Goal: Feedback & Contribution: Submit feedback/report problem

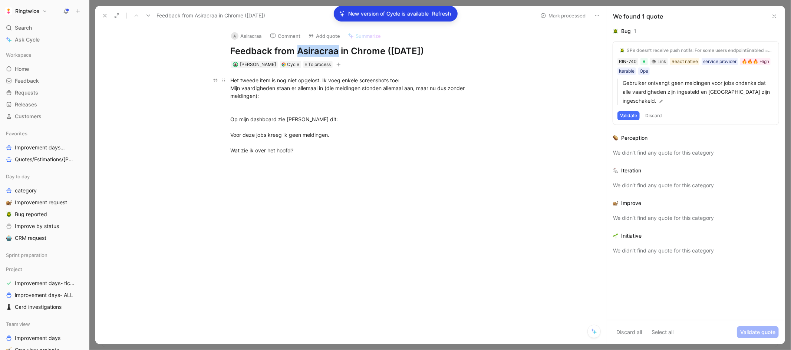
click at [380, 92] on div "Het tweede item is nog niet opgelost. Ik voeg enkele screenshots toe: Mijn vaar…" at bounding box center [359, 115] width 257 height 78
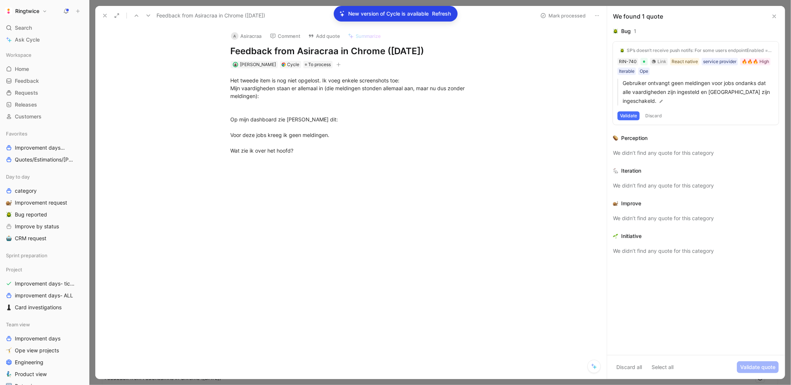
click at [104, 17] on icon at bounding box center [105, 16] width 6 height 6
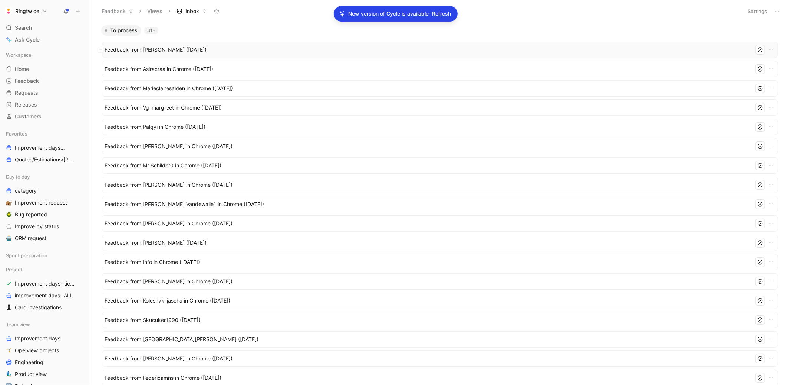
click at [188, 47] on span "Feedback from Christophe (Sep 02, 2025)" at bounding box center [428, 49] width 647 height 9
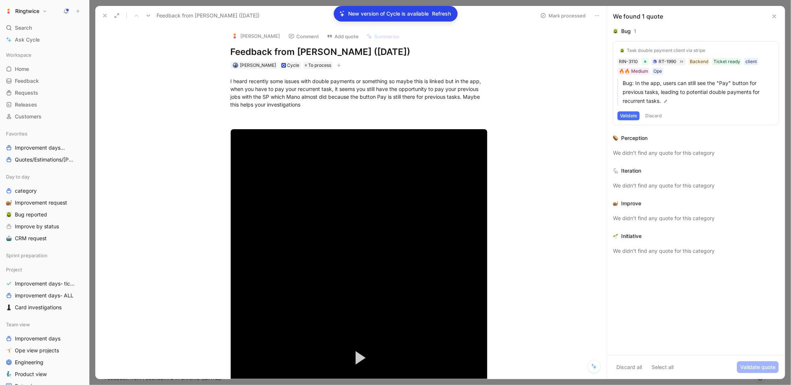
click at [102, 16] on icon at bounding box center [105, 16] width 6 height 6
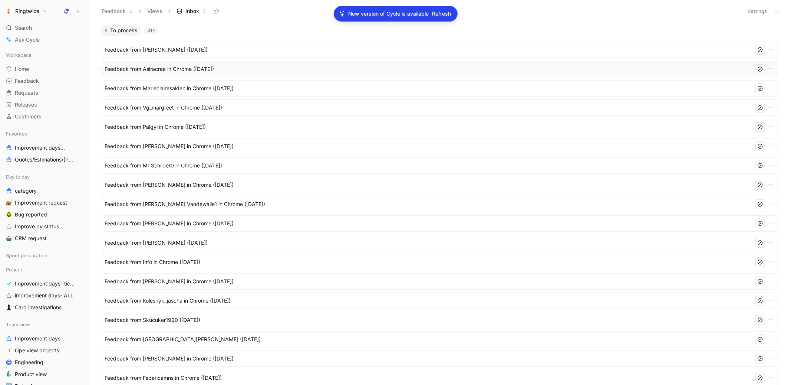
click at [177, 68] on span "Feedback from Asiracraa in Chrome (Sep 01, 2025)" at bounding box center [428, 69] width 647 height 9
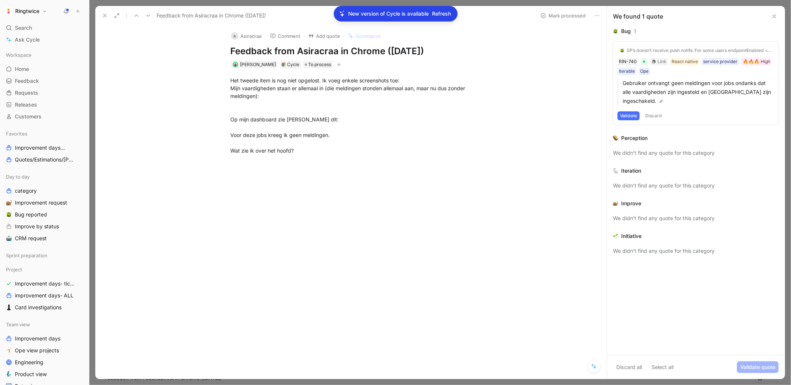
click at [104, 16] on icon at bounding box center [105, 16] width 6 height 6
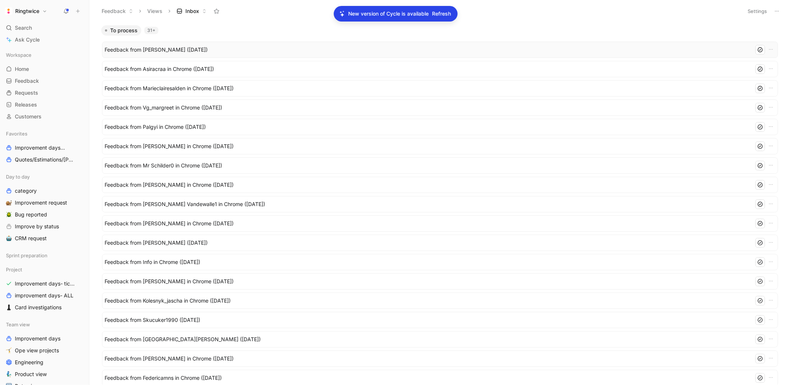
click at [143, 49] on span "Feedback from Christophe (Sep 02, 2025)" at bounding box center [428, 49] width 647 height 9
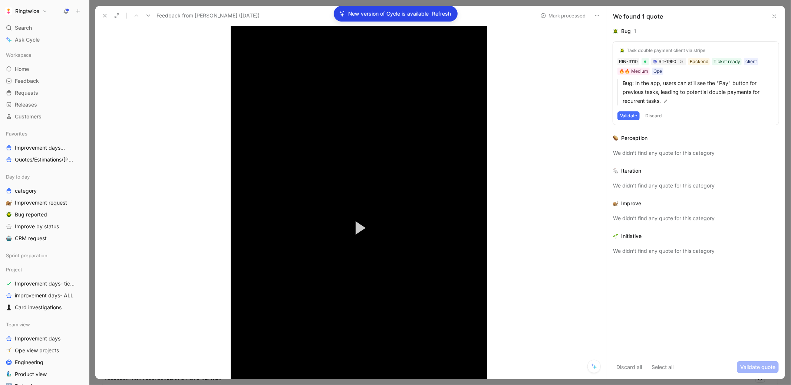
scroll to position [131, 0]
click at [358, 216] on button "Play Video" at bounding box center [358, 226] width 33 height 33
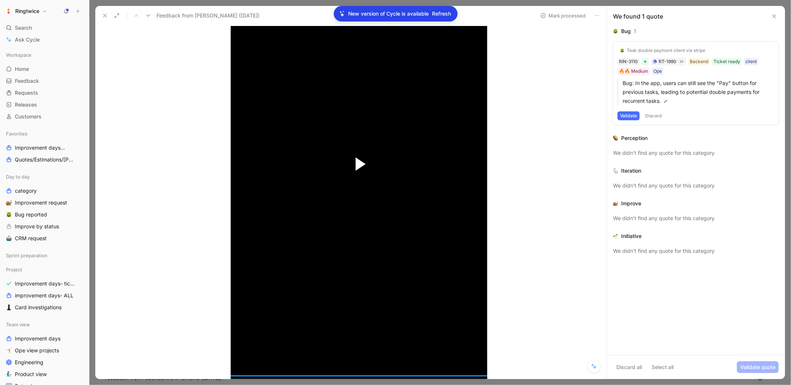
click at [358, 167] on span "Video Player" at bounding box center [361, 163] width 10 height 13
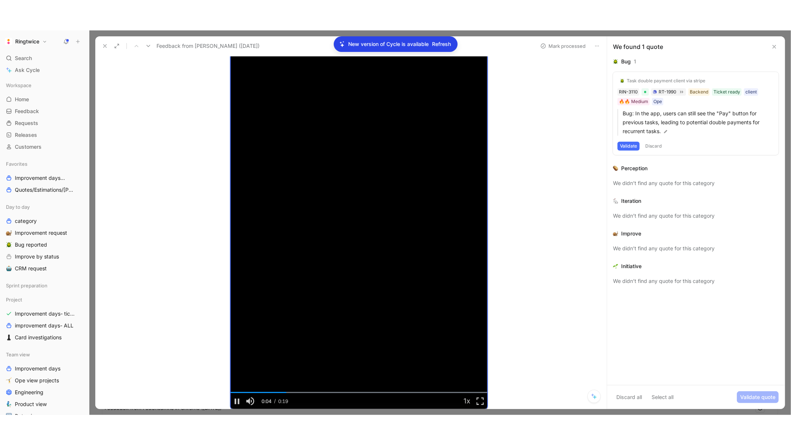
scroll to position [208, 0]
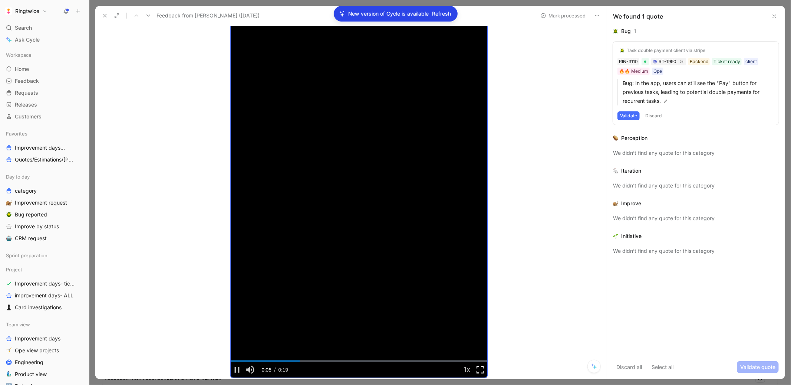
click at [483, 366] on span "Video Player" at bounding box center [480, 369] width 13 height 0
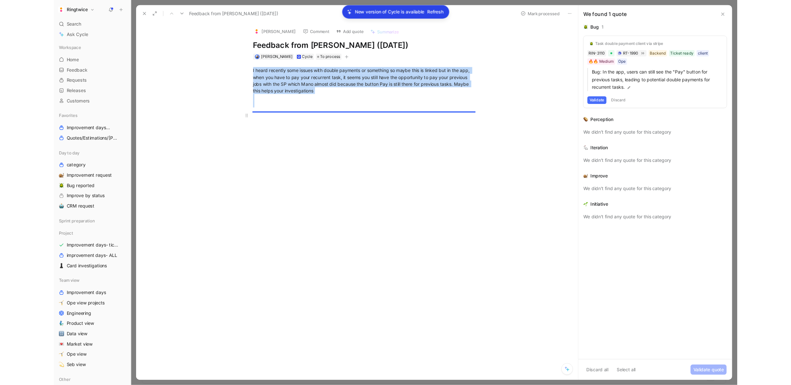
scroll to position [0, 0]
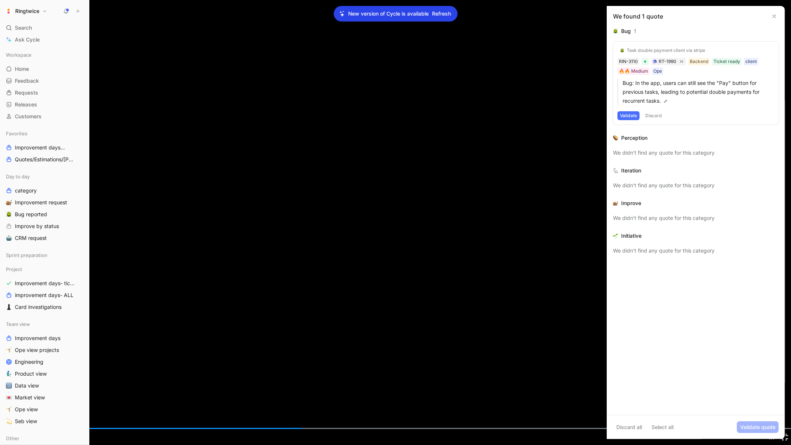
click at [12, 366] on div "0:00" at bounding box center [12, 428] width 0 height 1
click at [7, 366] on span "Video Player" at bounding box center [6, 437] width 13 height 0
click at [738, 366] on span "Video Player" at bounding box center [784, 437] width 13 height 0
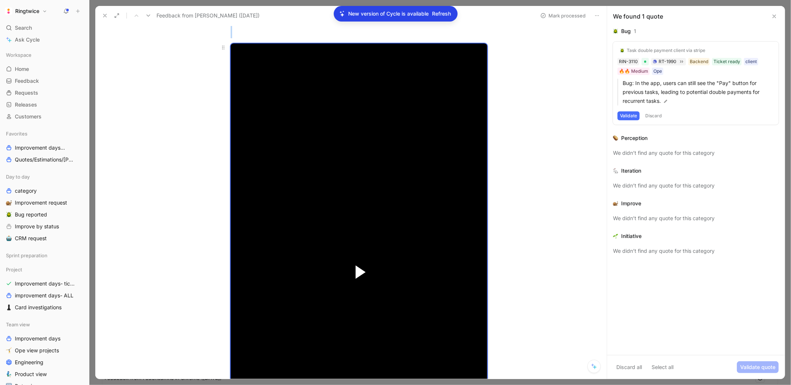
click at [364, 271] on span "Video Player" at bounding box center [361, 271] width 10 height 13
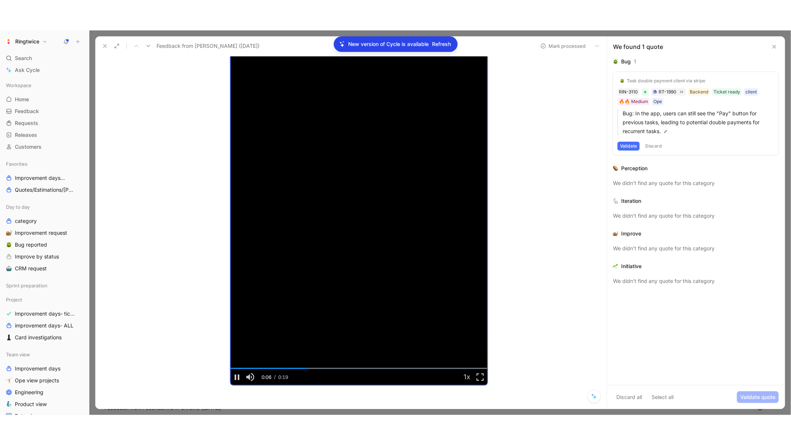
scroll to position [235, 0]
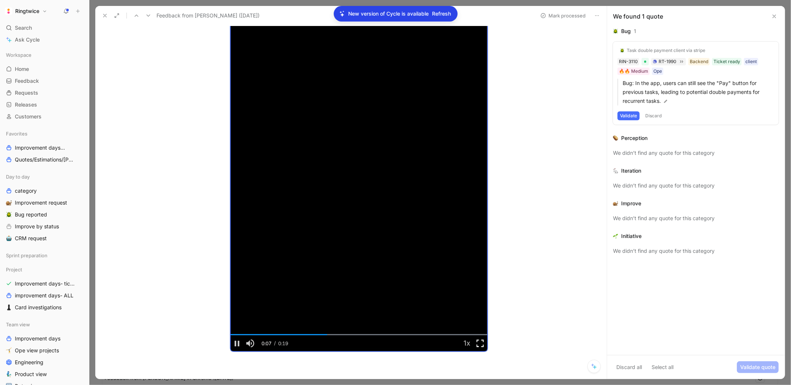
click at [482, 343] on span "Video Player" at bounding box center [480, 343] width 13 height 0
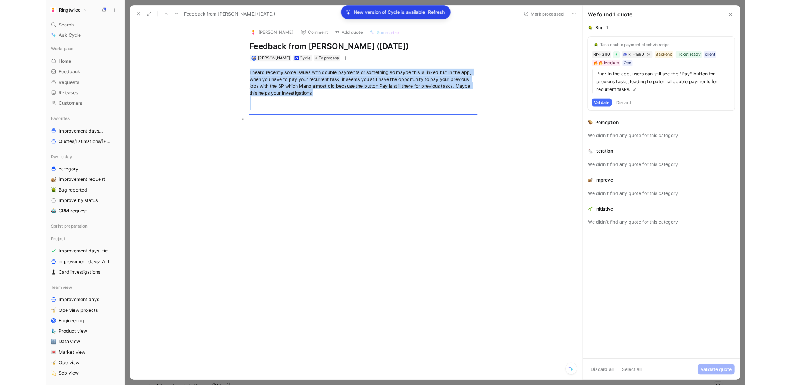
scroll to position [0, 0]
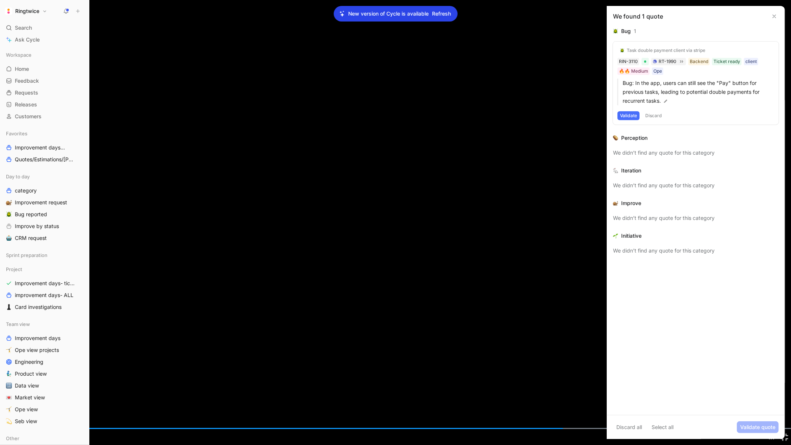
click at [6, 366] on span "Video Player" at bounding box center [6, 437] width 13 height 0
click at [5, 366] on span "Video Player" at bounding box center [6, 437] width 13 height 0
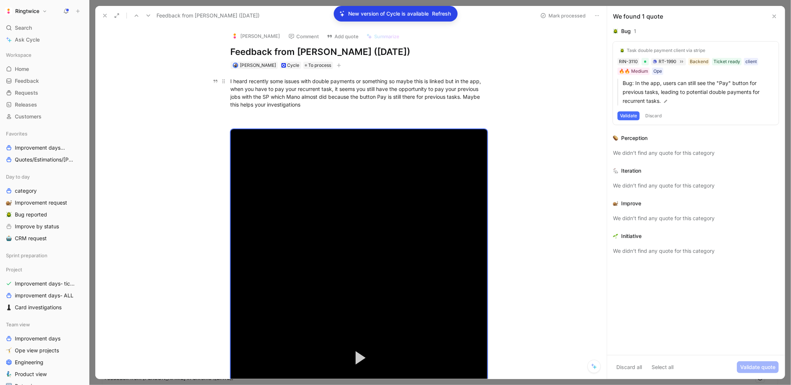
click at [291, 94] on span "I heard recently some issues with double payments or something so maybe this is…" at bounding box center [357, 93] width 252 height 30
click at [738, 14] on icon at bounding box center [775, 16] width 6 height 6
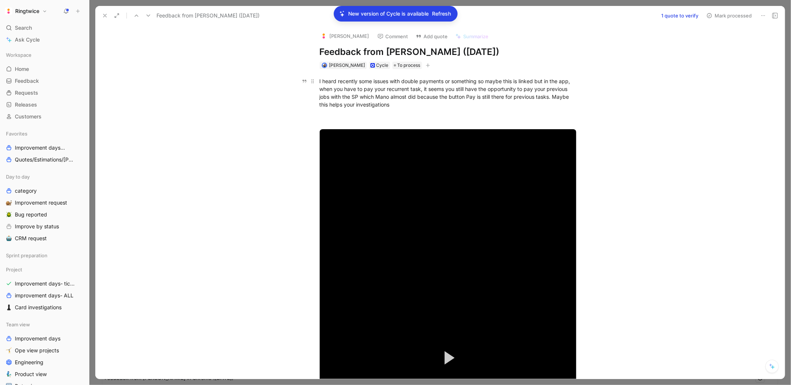
click at [358, 91] on span "I heard recently some issues with double payments or something so maybe this is…" at bounding box center [446, 93] width 252 height 30
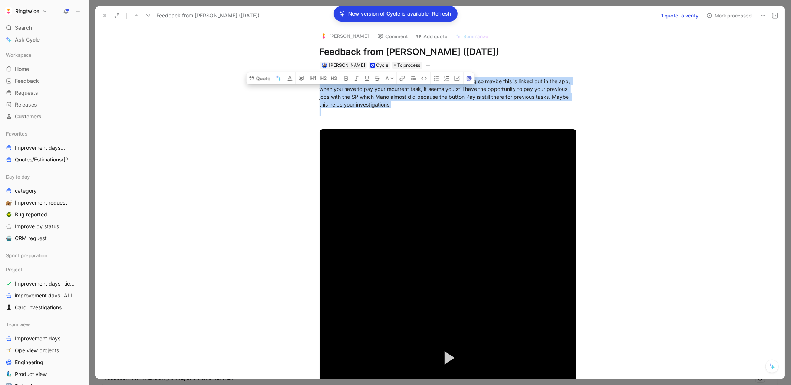
click at [358, 91] on span "I heard recently some issues with double payments or something so maybe this is…" at bounding box center [446, 93] width 252 height 30
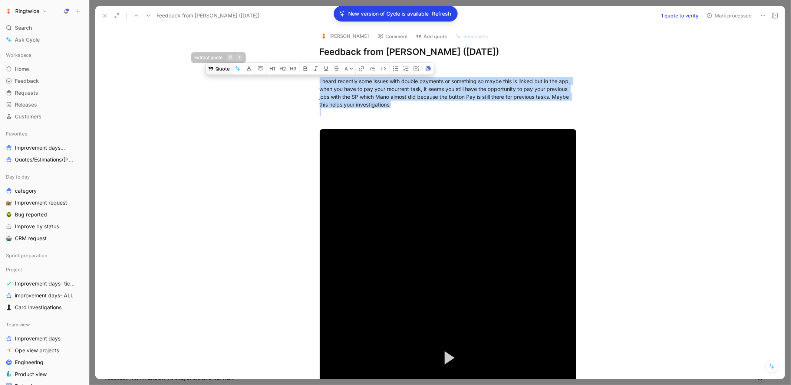
click at [221, 68] on button "Quote" at bounding box center [219, 69] width 26 height 12
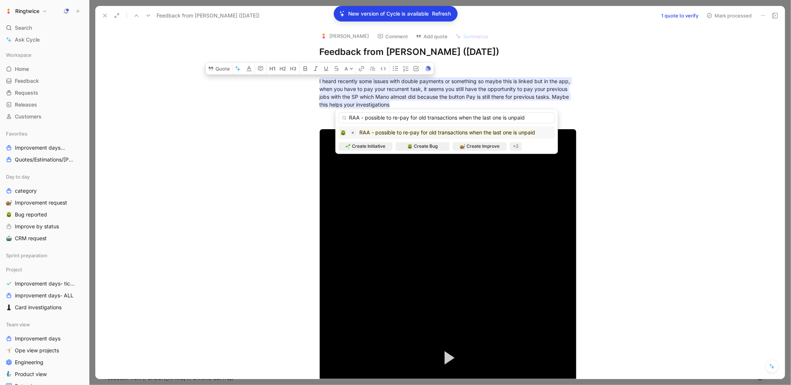
type input "RAA - possible to re-pay for old transactions when the last one is unpaid"
click at [407, 134] on mark "RAA - possible to re-pay for old transactions when the last one is unpaid" at bounding box center [447, 132] width 176 height 6
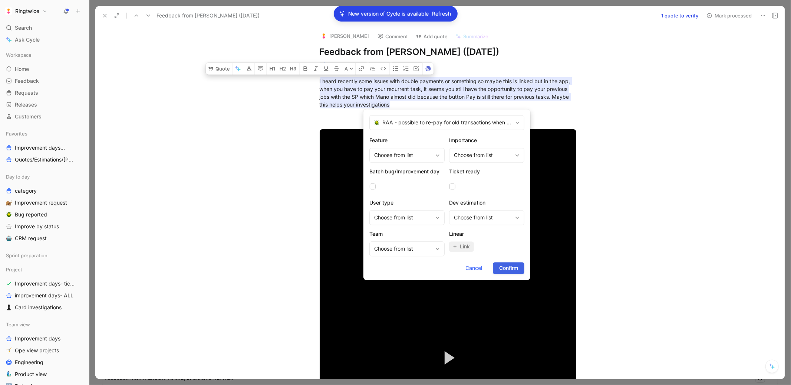
click at [499, 268] on span "Confirm" at bounding box center [508, 267] width 19 height 9
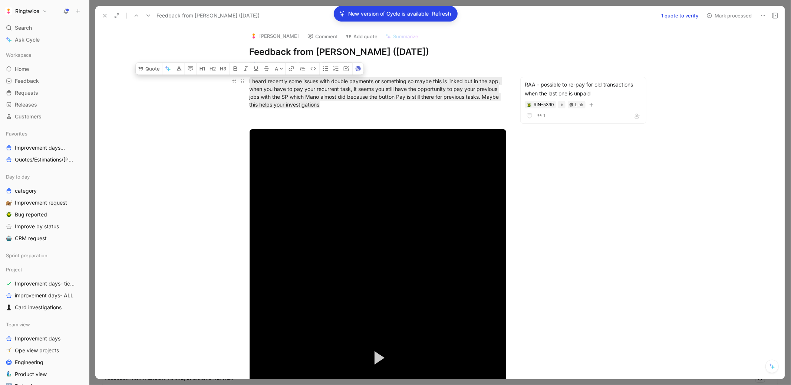
click at [474, 103] on div "I heard recently some issues with double payments or something so maybe this is…" at bounding box center [378, 100] width 257 height 47
click at [727, 16] on button "Mark processed" at bounding box center [729, 15] width 52 height 10
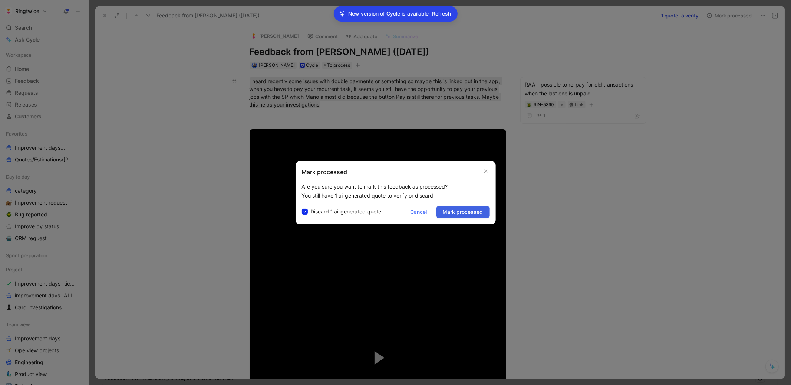
click at [478, 209] on span "Mark processed" at bounding box center [463, 211] width 40 height 9
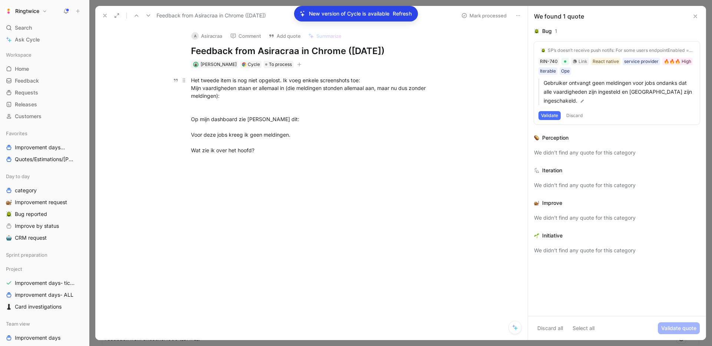
click at [270, 154] on p "Het tweede item is nog niet opgelost. Ik voeg enkele screenshots toe: Mijn vaar…" at bounding box center [319, 115] width 285 height 82
click at [404, 13] on span "Refresh" at bounding box center [402, 13] width 19 height 9
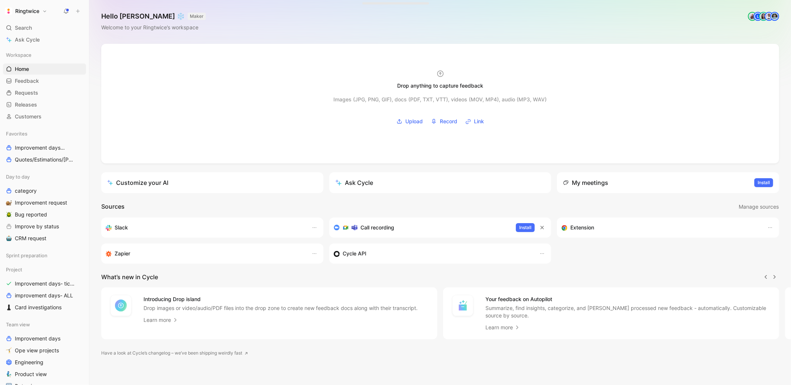
scroll to position [0, 0]
click at [39, 209] on link "Bug reported" at bounding box center [44, 214] width 83 height 11
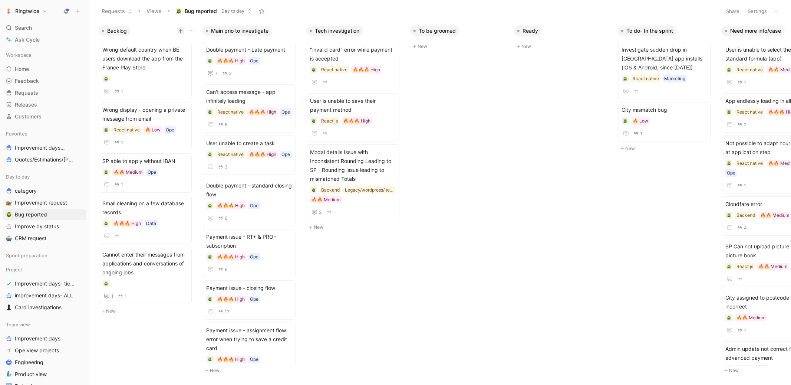
click at [180, 27] on button "button" at bounding box center [180, 30] width 7 height 7
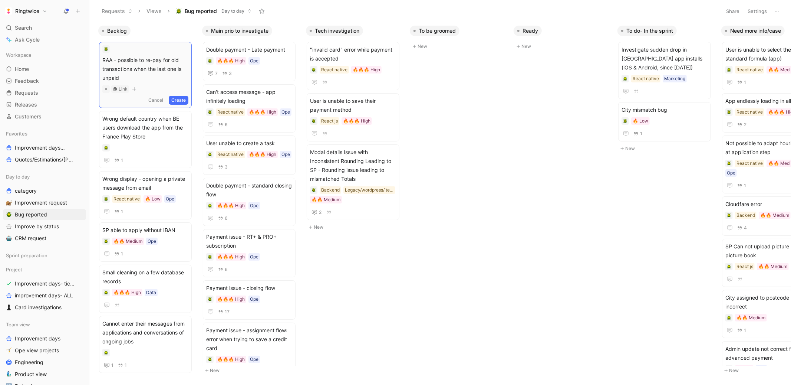
click at [178, 101] on button "Create" at bounding box center [179, 100] width 20 height 9
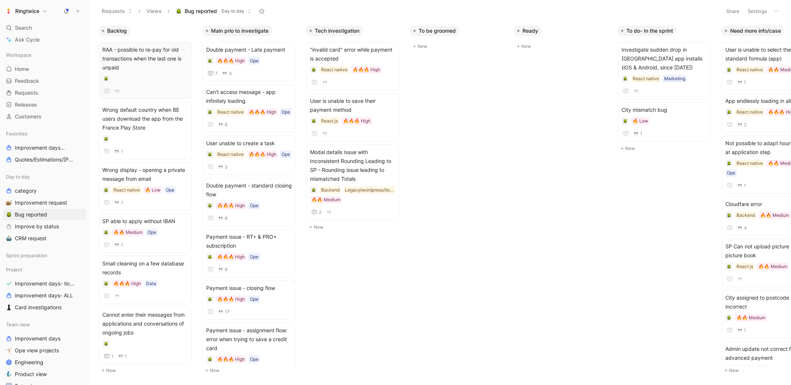
click at [157, 59] on span "RAA - possible to re-pay for old transactions when the last one is unpaid" at bounding box center [145, 58] width 86 height 27
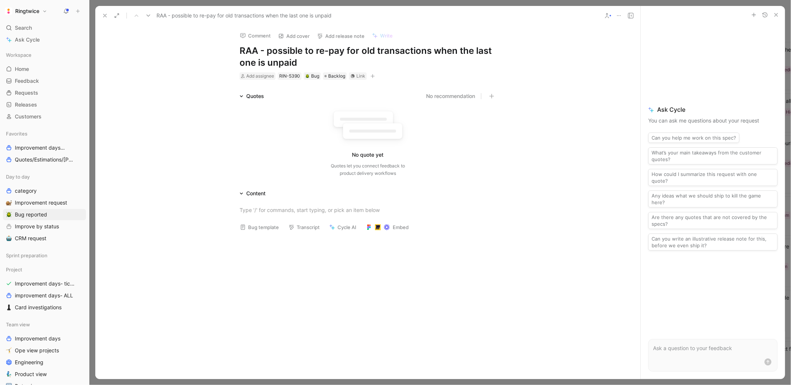
click at [270, 53] on h1 "RAA - possible to re-pay for old transactions when the last one is unpaid" at bounding box center [368, 57] width 257 height 24
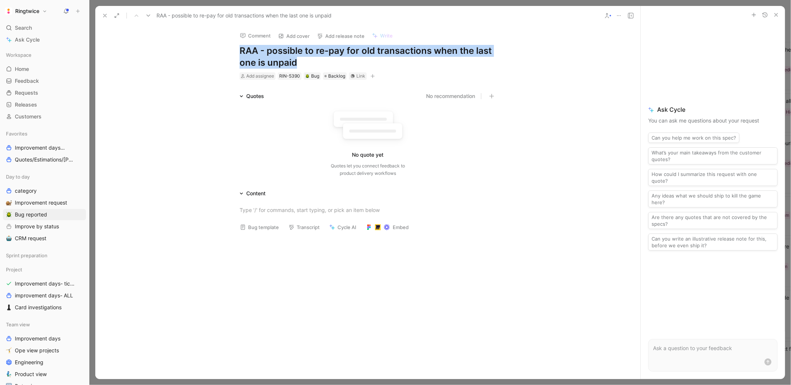
copy h1 "RAA - possible to re-pay for old transactions when the last one is unpaid"
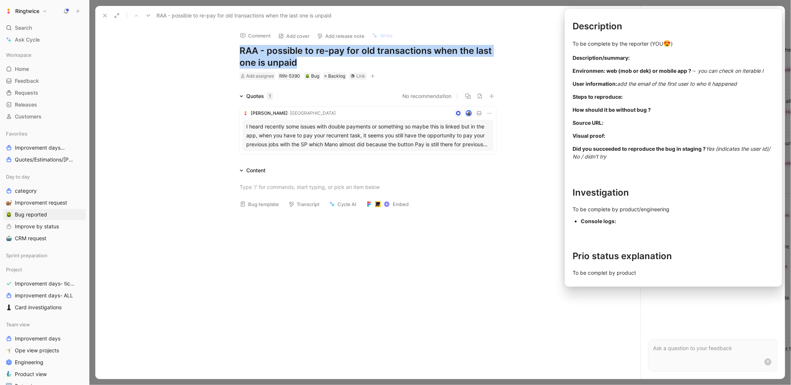
click at [258, 203] on button "Bug template" at bounding box center [260, 204] width 46 height 10
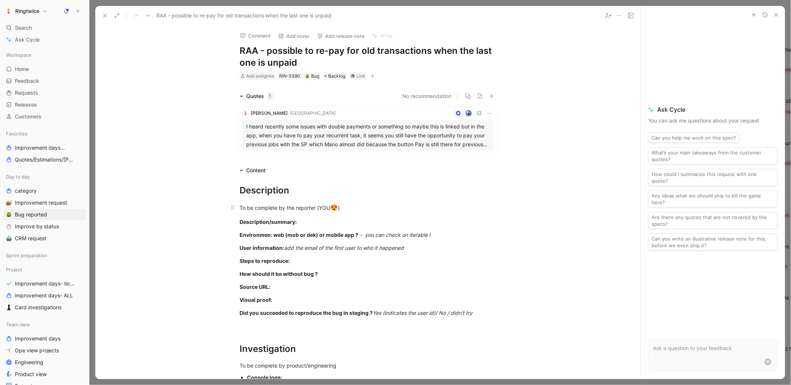
click at [265, 208] on div "To be complete by the reporter (YOU 😍 )" at bounding box center [368, 208] width 257 height 10
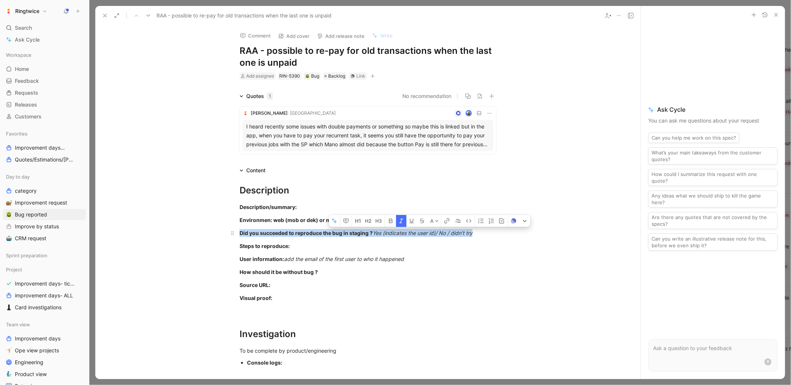
drag, startPoint x: 384, startPoint y: 231, endPoint x: 484, endPoint y: 230, distance: 99.4
click at [484, 230] on div "Did you succeeded to reproduce the bug in staging ? Yes (indicates the user id)…" at bounding box center [368, 233] width 257 height 8
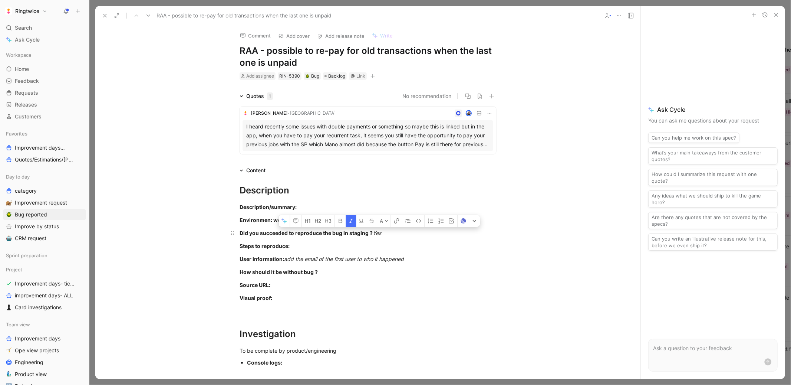
drag, startPoint x: 375, startPoint y: 234, endPoint x: 391, endPoint y: 234, distance: 15.9
click at [391, 234] on div "Did you succeeded to reproduce the bug in staging ? Yes" at bounding box center [368, 233] width 257 height 8
click at [349, 217] on button "button" at bounding box center [351, 221] width 10 height 12
click at [330, 195] on div "Description" at bounding box center [368, 190] width 257 height 13
click at [306, 249] on div "Steps to reproduce:" at bounding box center [368, 246] width 257 height 8
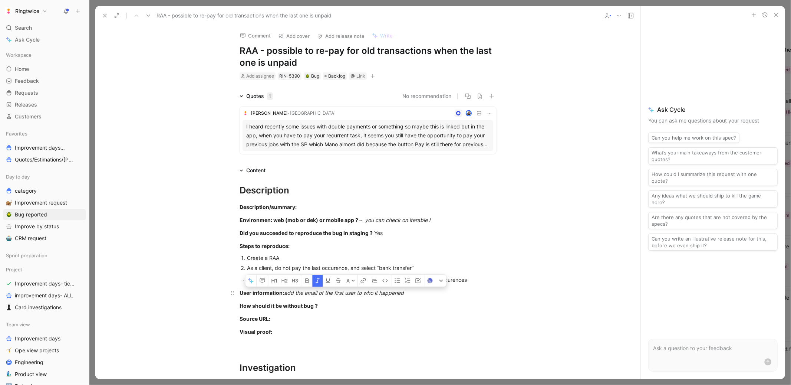
drag, startPoint x: 286, startPoint y: 293, endPoint x: 402, endPoint y: 297, distance: 116.9
click at [402, 297] on p "User information: add the email of the first user to who it happened" at bounding box center [368, 292] width 285 height 12
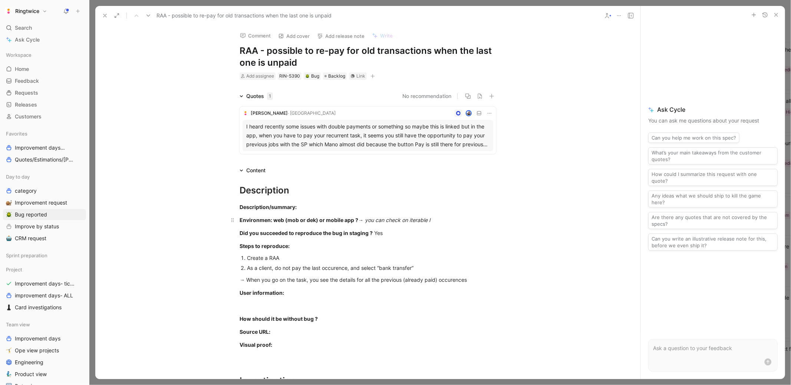
drag, startPoint x: 366, startPoint y: 220, endPoint x: 440, endPoint y: 221, distance: 73.8
click at [440, 221] on div "Environmen: web (mob or dek) or mobile app ? → you can check on iterable l" at bounding box center [368, 220] width 257 height 8
click at [249, 342] on strong "Source URL:" at bounding box center [255, 344] width 31 height 6
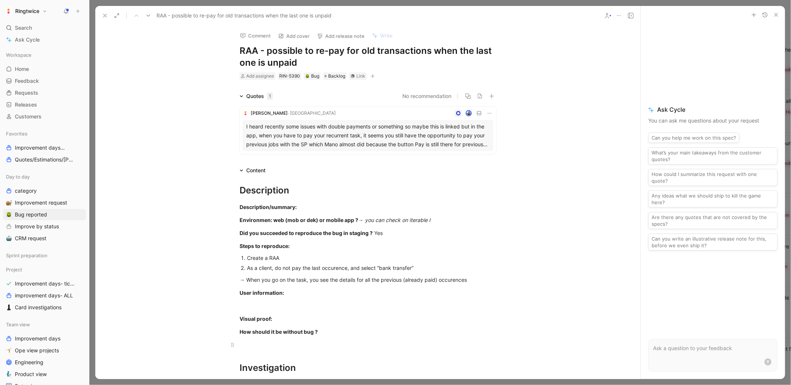
click at [246, 346] on div at bounding box center [368, 345] width 257 height 8
click at [297, 292] on div "User information:" at bounding box center [368, 293] width 257 height 8
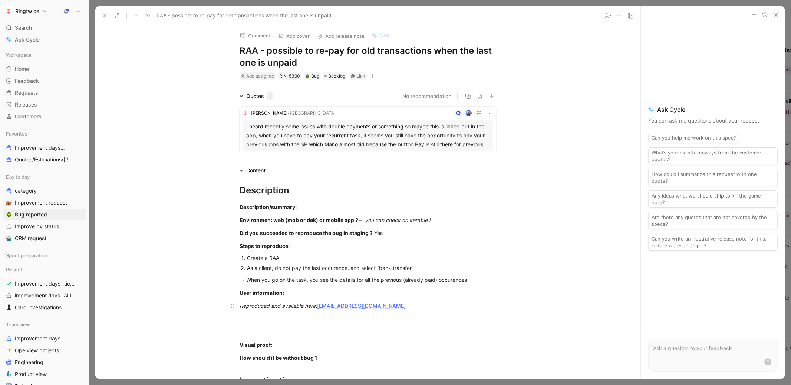
click at [270, 306] on em "Reproduced and available here:" at bounding box center [279, 305] width 78 height 6
click at [290, 291] on icon "button" at bounding box center [293, 293] width 6 height 6
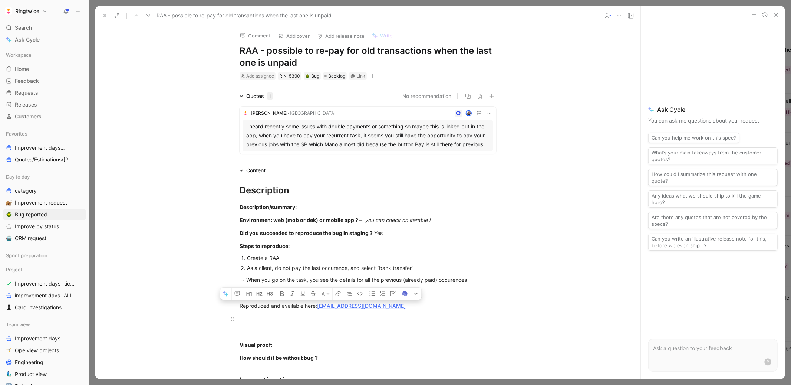
click at [269, 318] on div at bounding box center [368, 319] width 257 height 8
click at [274, 328] on div at bounding box center [368, 332] width 257 height 8
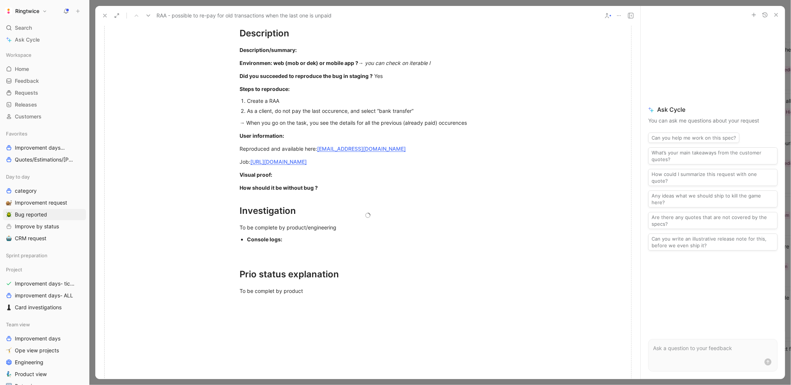
scroll to position [159, 0]
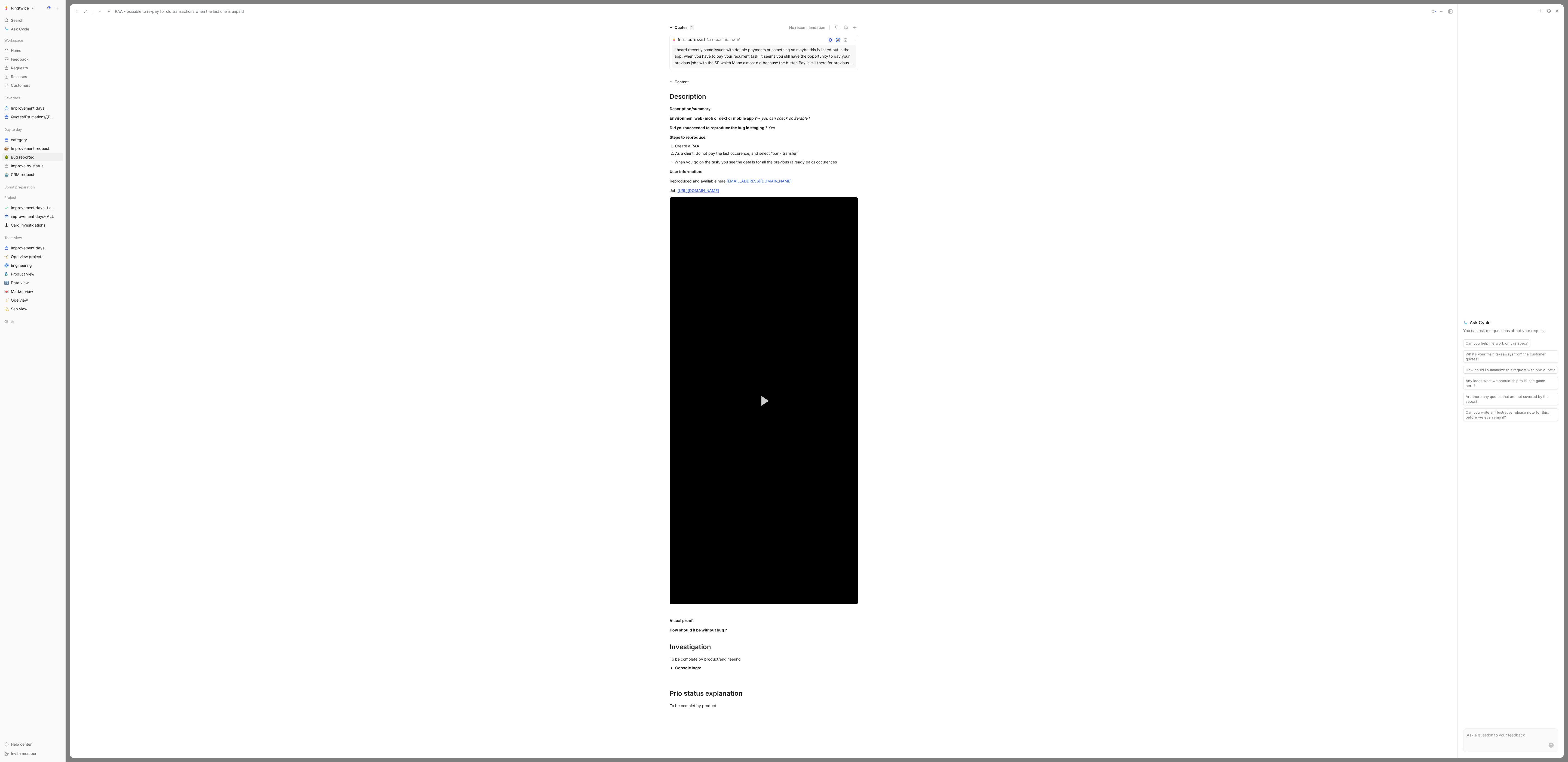
scroll to position [23, 0]
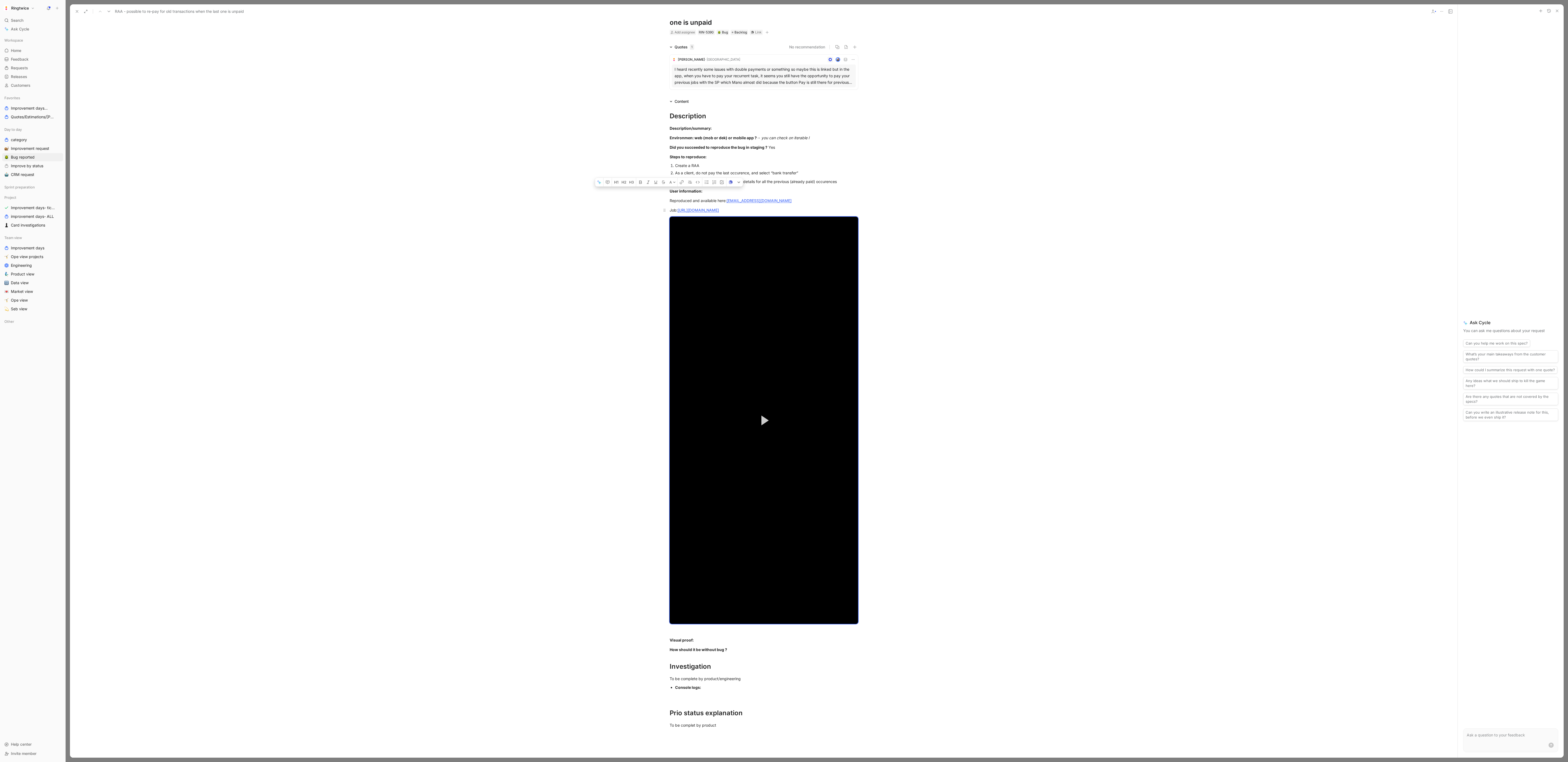
drag, startPoint x: 664, startPoint y: 641, endPoint x: 690, endPoint y: 210, distance: 431.8
click at [580, 210] on div "Description Description/summary: Environmen: web (mob or dek) or mobile app ? →…" at bounding box center [763, 420] width 1388 height 629
click at [580, 184] on div "→ When you go on the task, you see the details for all the previous (already pa…" at bounding box center [763, 182] width 189 height 6
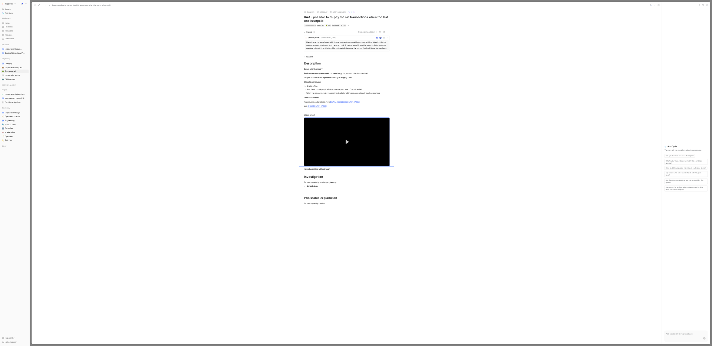
scroll to position [0, 0]
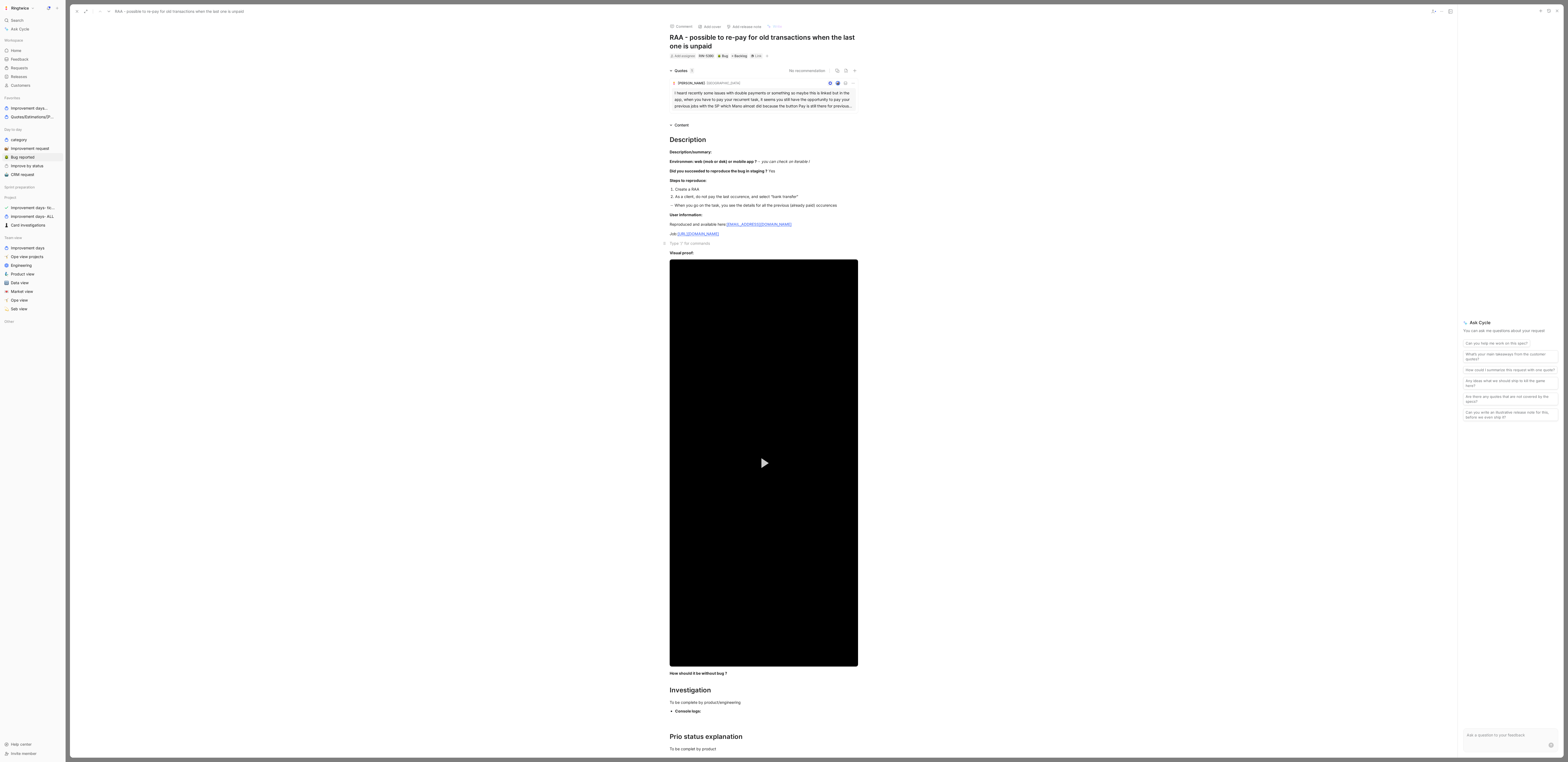
click at [580, 248] on p at bounding box center [763, 243] width 209 height 9
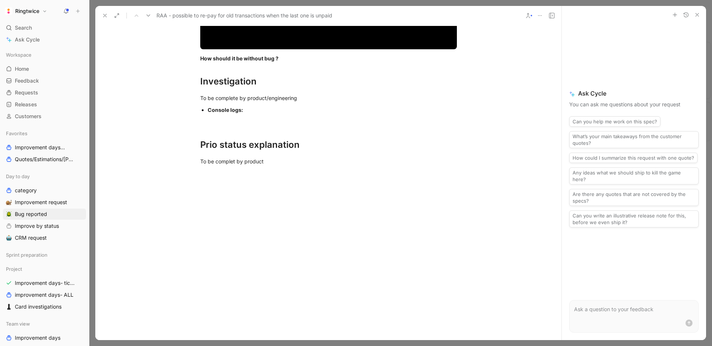
scroll to position [846, 0]
click at [246, 71] on h1 "Investigation" at bounding box center [328, 79] width 285 height 26
click at [241, 66] on h1 "Investigation" at bounding box center [328, 79] width 285 height 26
click at [291, 61] on div "How should it be without bug ?" at bounding box center [328, 59] width 257 height 8
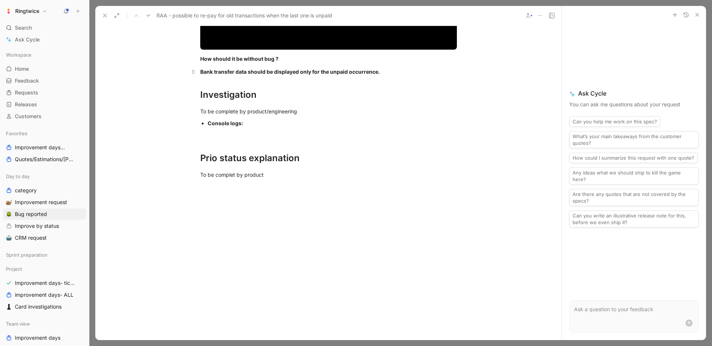
click at [282, 73] on strong "Bank transfer data should be displayed only for the unpaid occurrence." at bounding box center [290, 72] width 180 height 6
click at [254, 58] on icon "button" at bounding box center [251, 60] width 6 height 6
click at [260, 143] on h1 "Prio status explanation" at bounding box center [328, 155] width 285 height 26
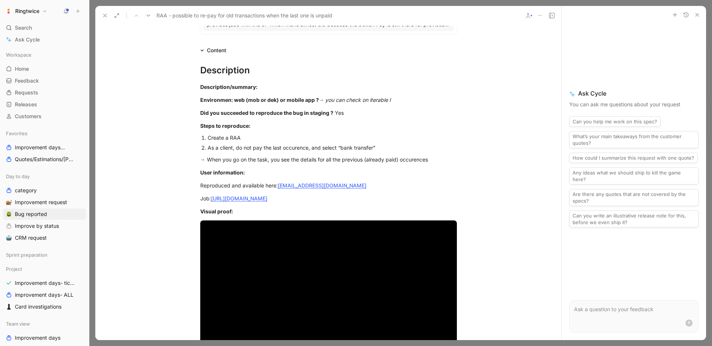
scroll to position [0, 0]
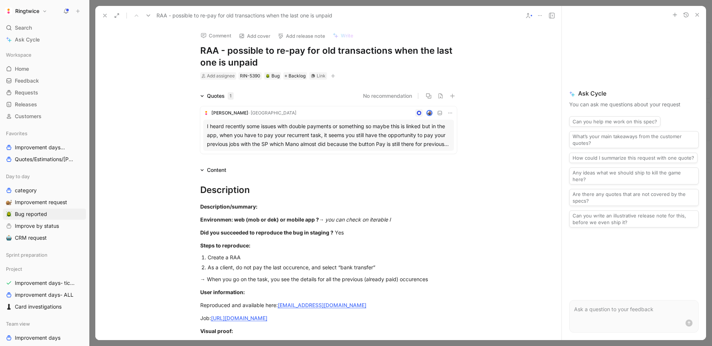
click at [336, 75] on button "button" at bounding box center [332, 75] width 7 height 7
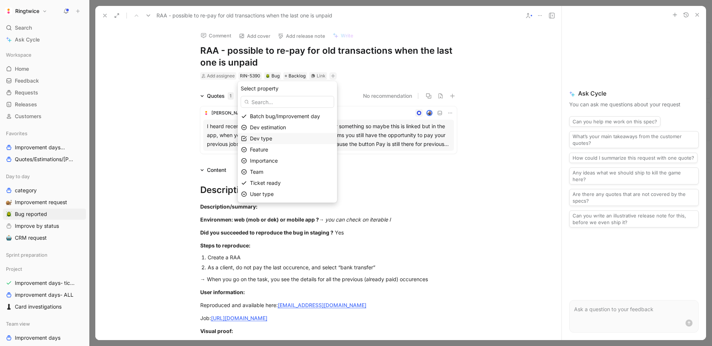
click at [294, 139] on div "Dev type" at bounding box center [292, 138] width 84 height 9
click at [313, 140] on div at bounding box center [311, 139] width 10 height 7
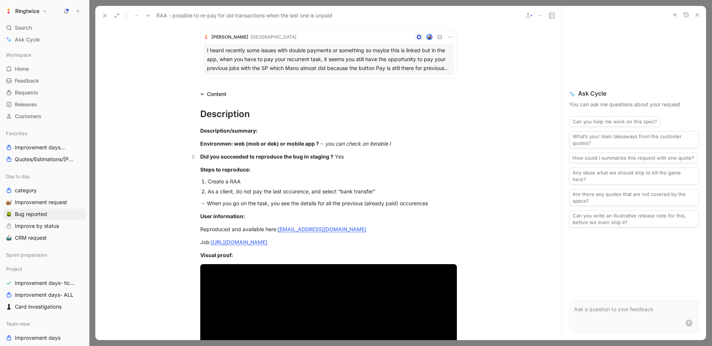
scroll to position [76, 0]
drag, startPoint x: 367, startPoint y: 230, endPoint x: 279, endPoint y: 232, distance: 87.9
click at [279, 232] on div "Reproduced and available here: [EMAIL_ADDRESS][DOMAIN_NAME]" at bounding box center [328, 229] width 257 height 8
copy link "[EMAIL_ADDRESS][DOMAIN_NAME]"
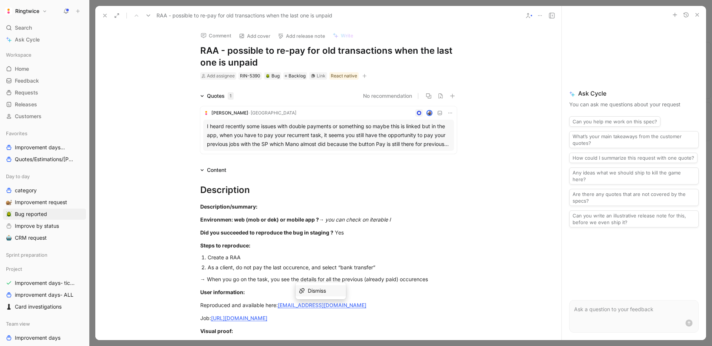
click at [366, 77] on icon "button" at bounding box center [364, 76] width 4 height 4
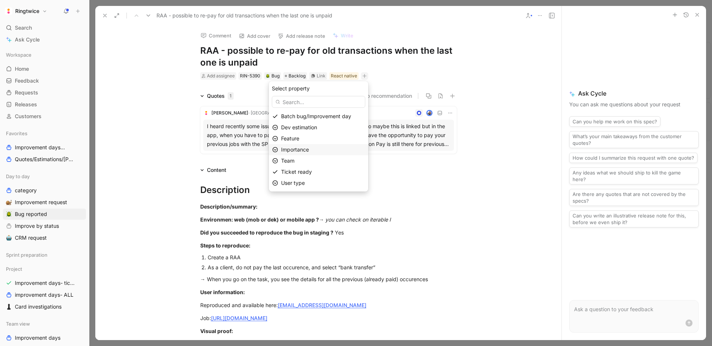
click at [323, 151] on div "Importance" at bounding box center [323, 149] width 84 height 9
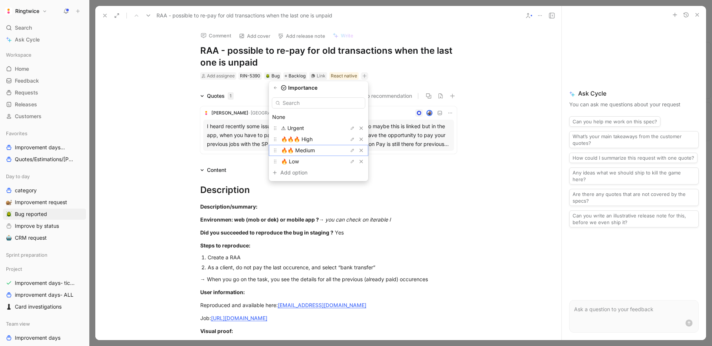
click at [313, 151] on span "🔥🔥 Medium" at bounding box center [298, 150] width 34 height 6
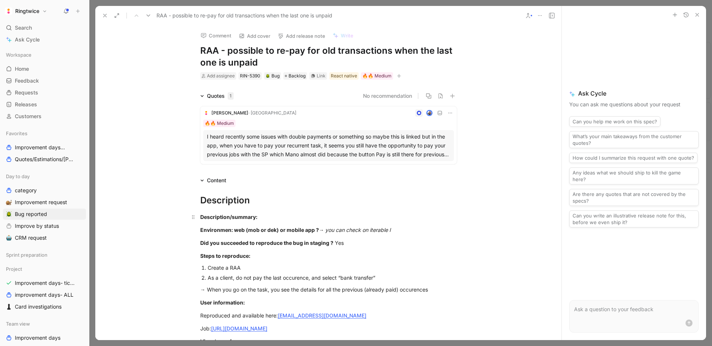
click at [264, 217] on div "Description/summary:" at bounding box center [328, 217] width 257 height 8
drag, startPoint x: 328, startPoint y: 230, endPoint x: 397, endPoint y: 227, distance: 69.0
click at [397, 227] on div "Environmen: web (mob or dek) or mobile app ? → you can check on iterable l" at bounding box center [328, 230] width 257 height 8
drag, startPoint x: 321, startPoint y: 229, endPoint x: 342, endPoint y: 230, distance: 21.2
click at [342, 230] on div "Environmen: web (mob or dek) or mobile app ? → App" at bounding box center [328, 230] width 257 height 8
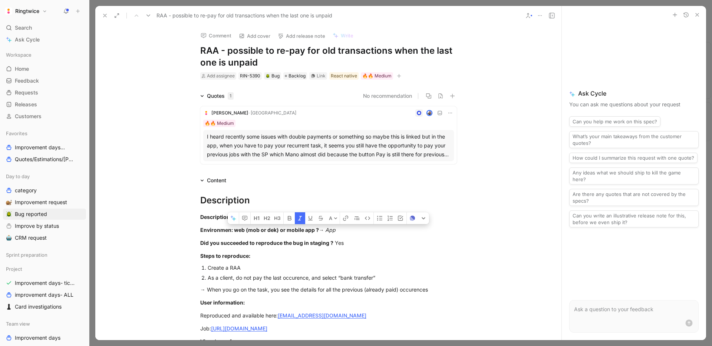
click at [297, 216] on icon "button" at bounding box center [300, 219] width 6 height 6
click at [323, 238] on p "Did you succeeded to reproduce the bug in staging ? Yes" at bounding box center [328, 243] width 285 height 12
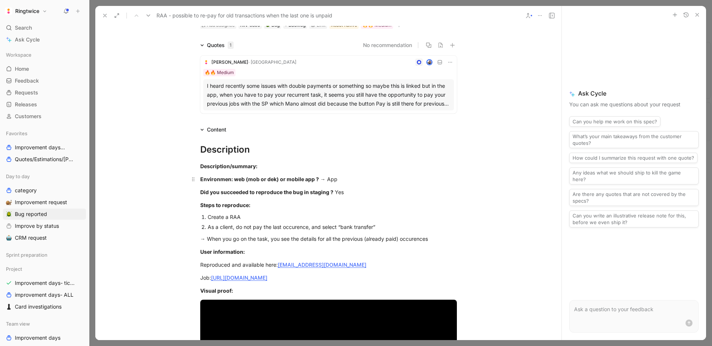
scroll to position [27, 0]
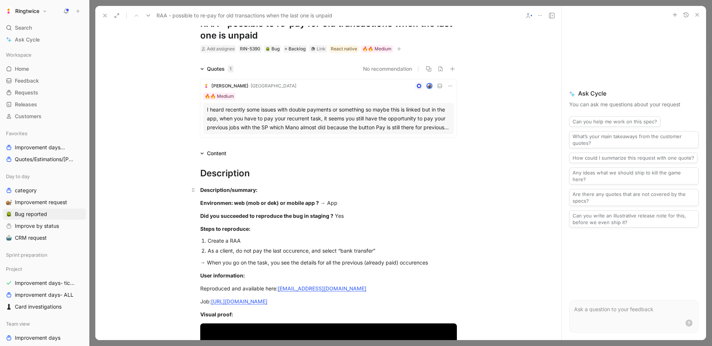
click at [273, 187] on div "Description/summary:" at bounding box center [328, 190] width 257 height 8
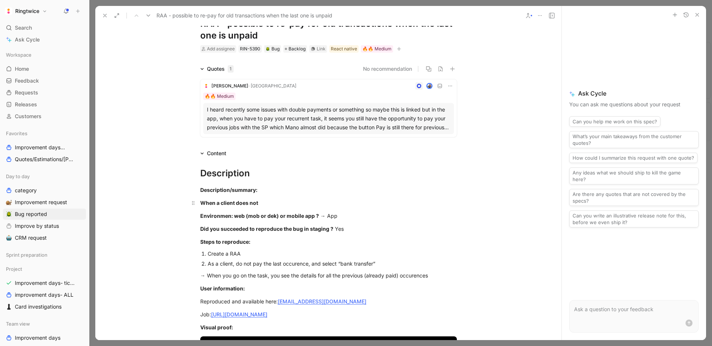
click at [249, 201] on strong "When a client does not" at bounding box center [229, 203] width 58 height 6
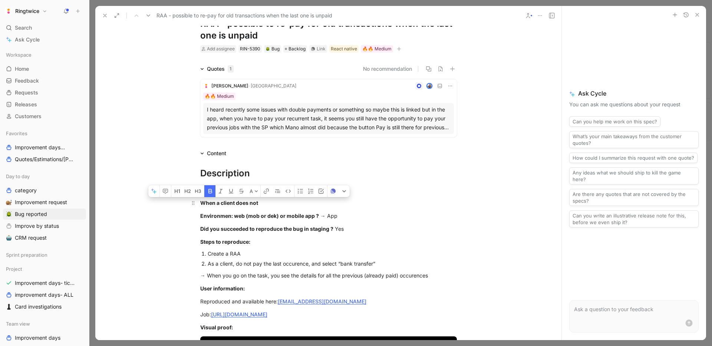
click at [249, 201] on strong "When a client does not" at bounding box center [229, 203] width 58 height 6
click at [193, 193] on icon "button" at bounding box center [191, 191] width 6 height 6
click at [269, 208] on p "When a client does not" at bounding box center [328, 203] width 285 height 12
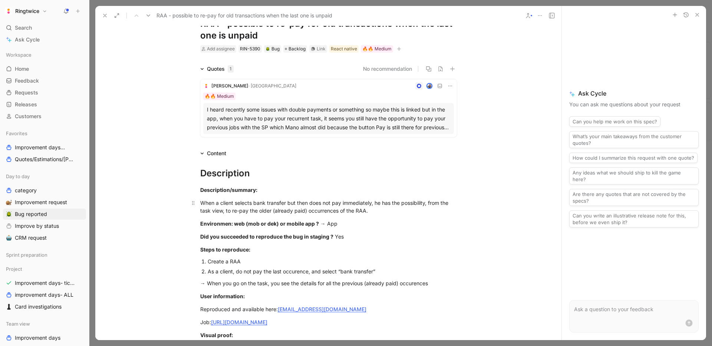
click at [288, 204] on div "When a client selects bank transfer but then does not pay immediately, he has t…" at bounding box center [328, 207] width 257 height 16
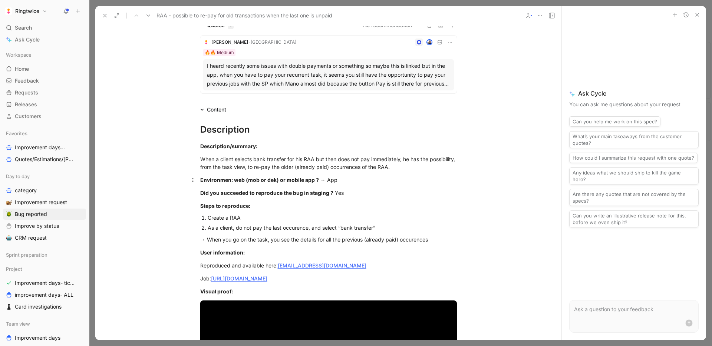
scroll to position [72, 0]
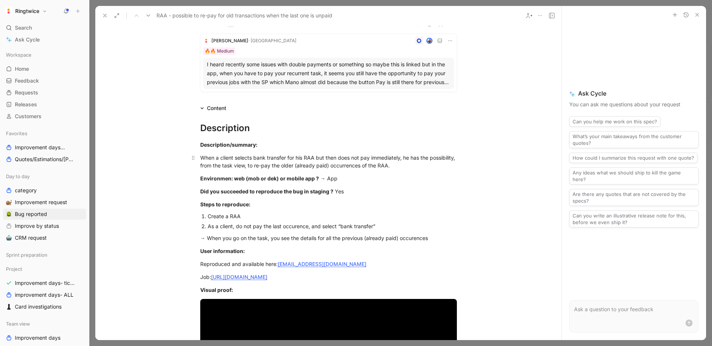
click at [404, 167] on div "When a client selects bank transfer for his RAA but then does not pay immediate…" at bounding box center [328, 162] width 257 height 16
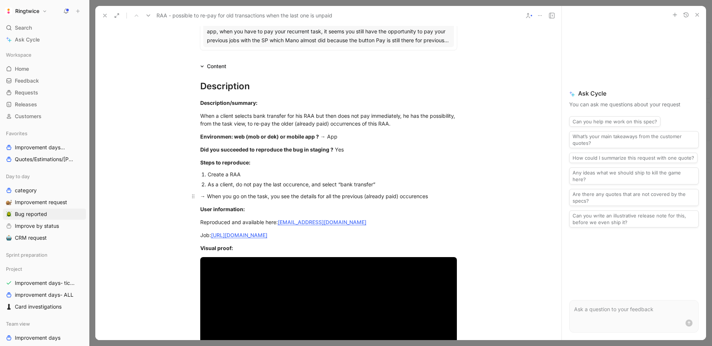
scroll to position [109, 0]
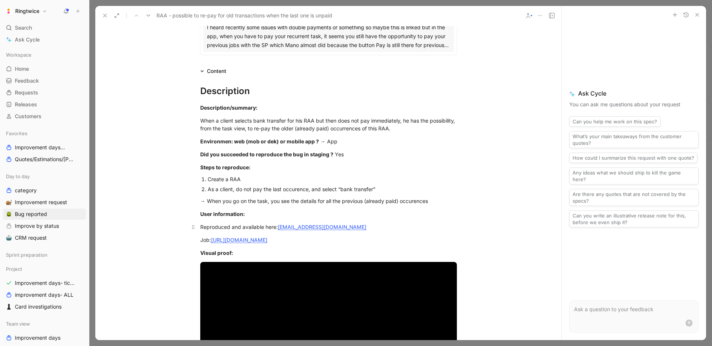
click at [265, 228] on div "Reproduced and available here: [EMAIL_ADDRESS][DOMAIN_NAME]" at bounding box center [328, 227] width 257 height 8
drag, startPoint x: 265, startPoint y: 228, endPoint x: 276, endPoint y: 229, distance: 10.4
click at [276, 229] on div "Reproduced and available here: [EMAIL_ADDRESS][DOMAIN_NAME]" at bounding box center [328, 227] width 257 height 8
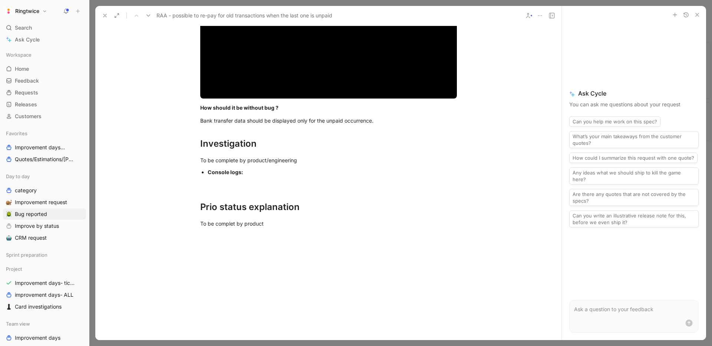
scroll to position [829, 0]
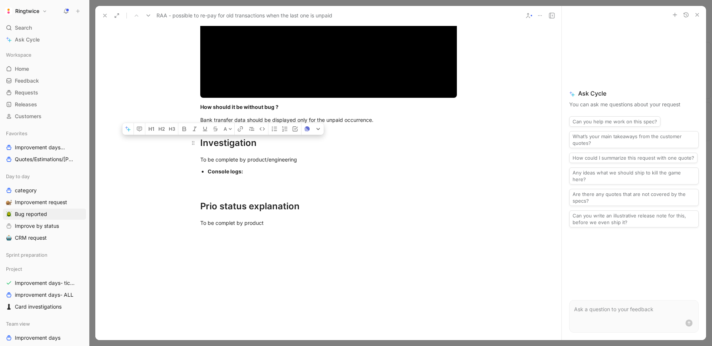
drag, startPoint x: 246, startPoint y: 172, endPoint x: 201, endPoint y: 144, distance: 53.2
click at [255, 169] on div "Console logs:" at bounding box center [332, 172] width 249 height 8
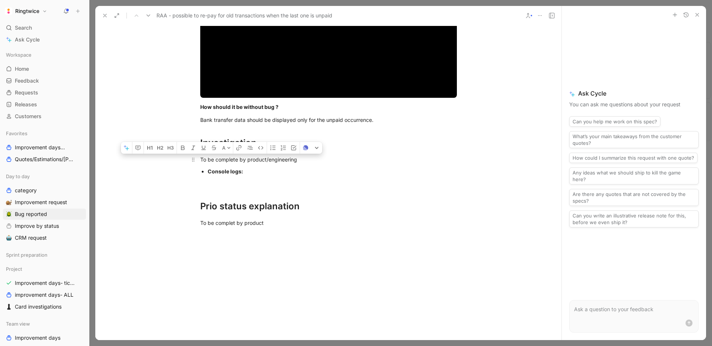
drag, startPoint x: 250, startPoint y: 172, endPoint x: 198, endPoint y: 162, distance: 53.4
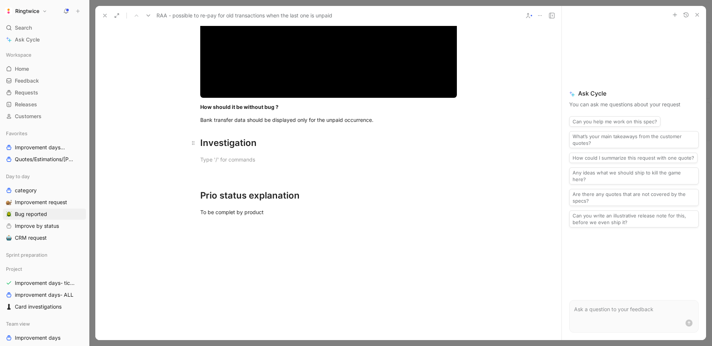
click at [209, 149] on div "Investigation" at bounding box center [328, 142] width 257 height 13
click at [216, 164] on p at bounding box center [328, 160] width 285 height 12
click at [213, 144] on div "Investigation" at bounding box center [328, 142] width 257 height 13
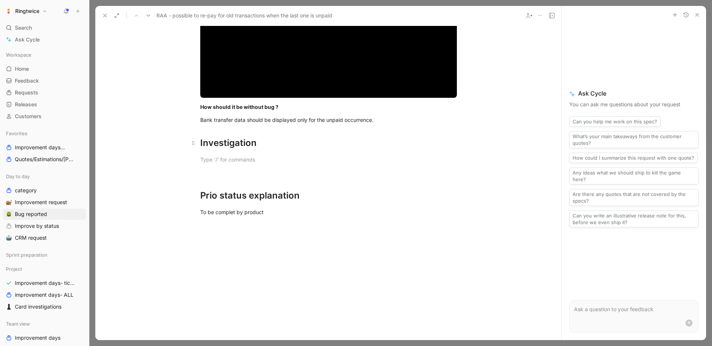
click at [213, 144] on div "Investigation" at bounding box center [328, 142] width 257 height 13
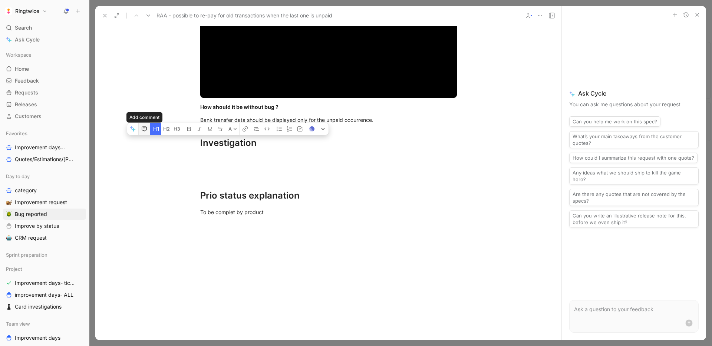
click at [144, 129] on icon "button" at bounding box center [144, 129] width 2 height 0
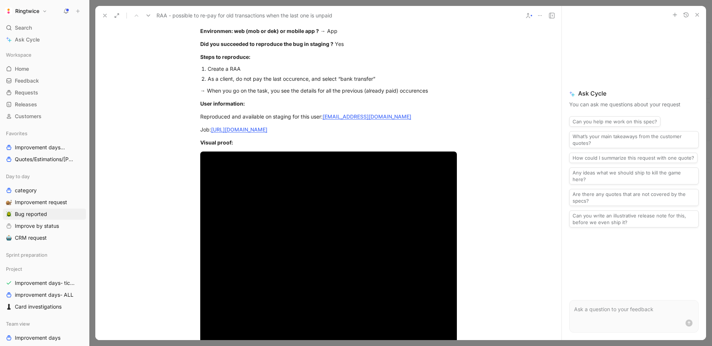
scroll to position [0, 0]
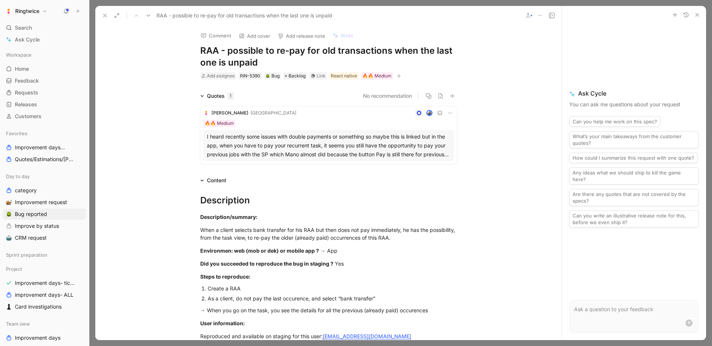
click at [215, 57] on h1 "RAA - possible to re-pay for old transactions when the last one is unpaid" at bounding box center [328, 57] width 257 height 24
copy h1 "RAA - possible to re-pay for old transactions when the last one is unpaid"
click at [38, 14] on button "Ringtwice" at bounding box center [26, 11] width 46 height 10
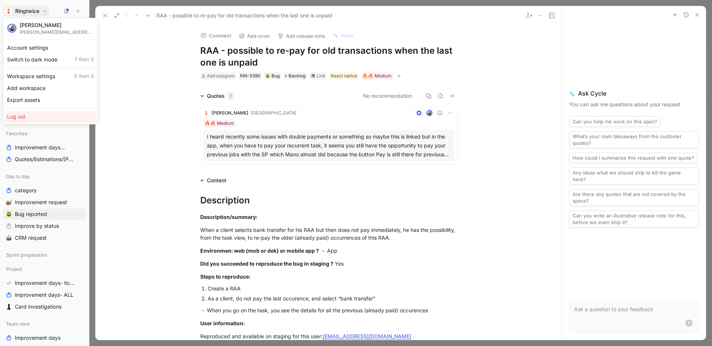
click at [32, 120] on div "Log out" at bounding box center [50, 117] width 91 height 12
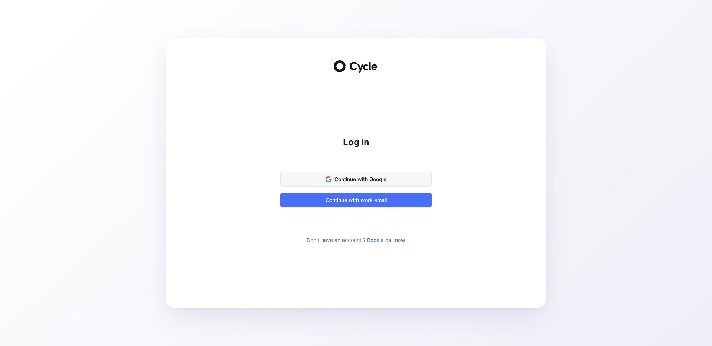
click at [362, 180] on span "Continue with Google" at bounding box center [356, 179] width 133 height 9
